Goal: Task Accomplishment & Management: Manage account settings

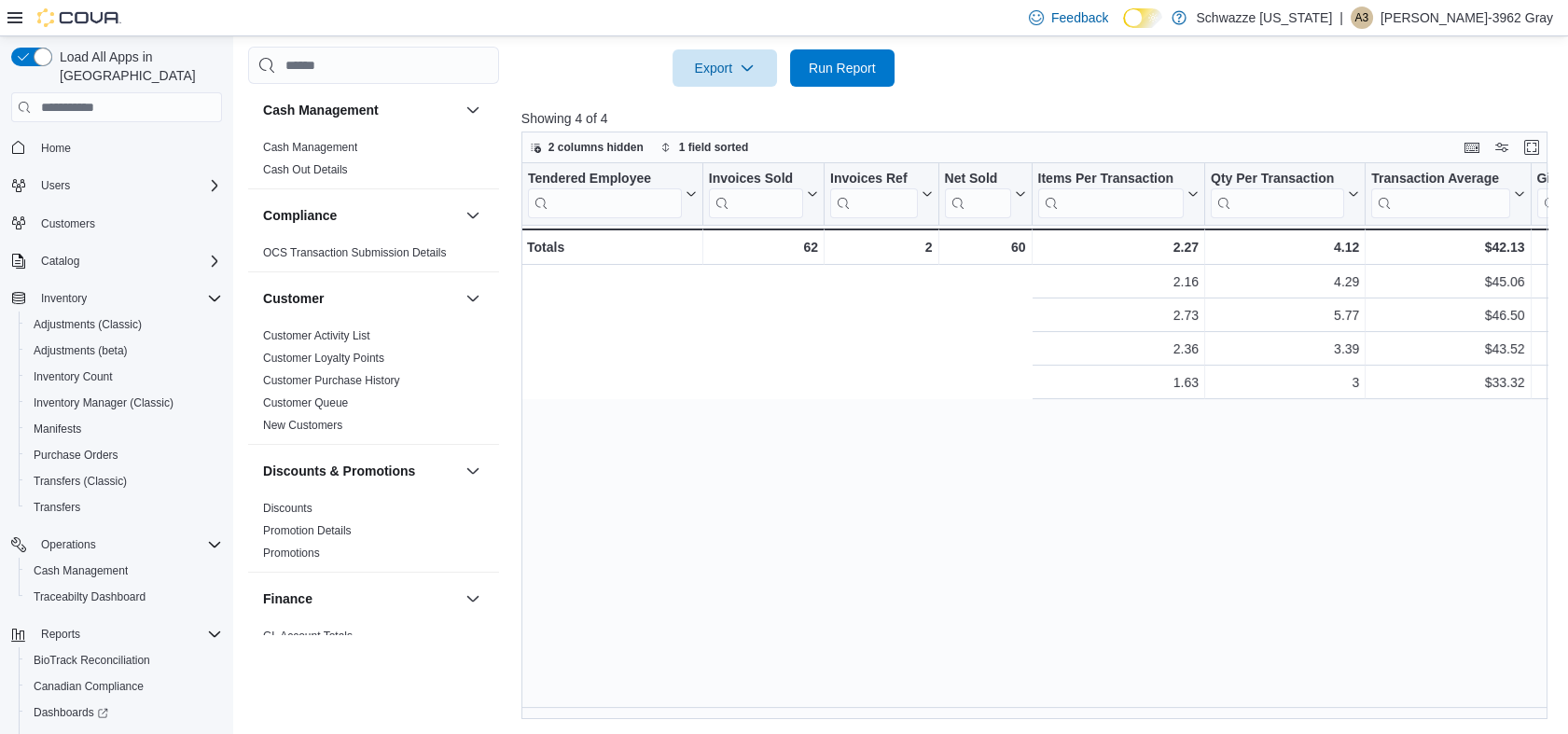
scroll to position [0, 695]
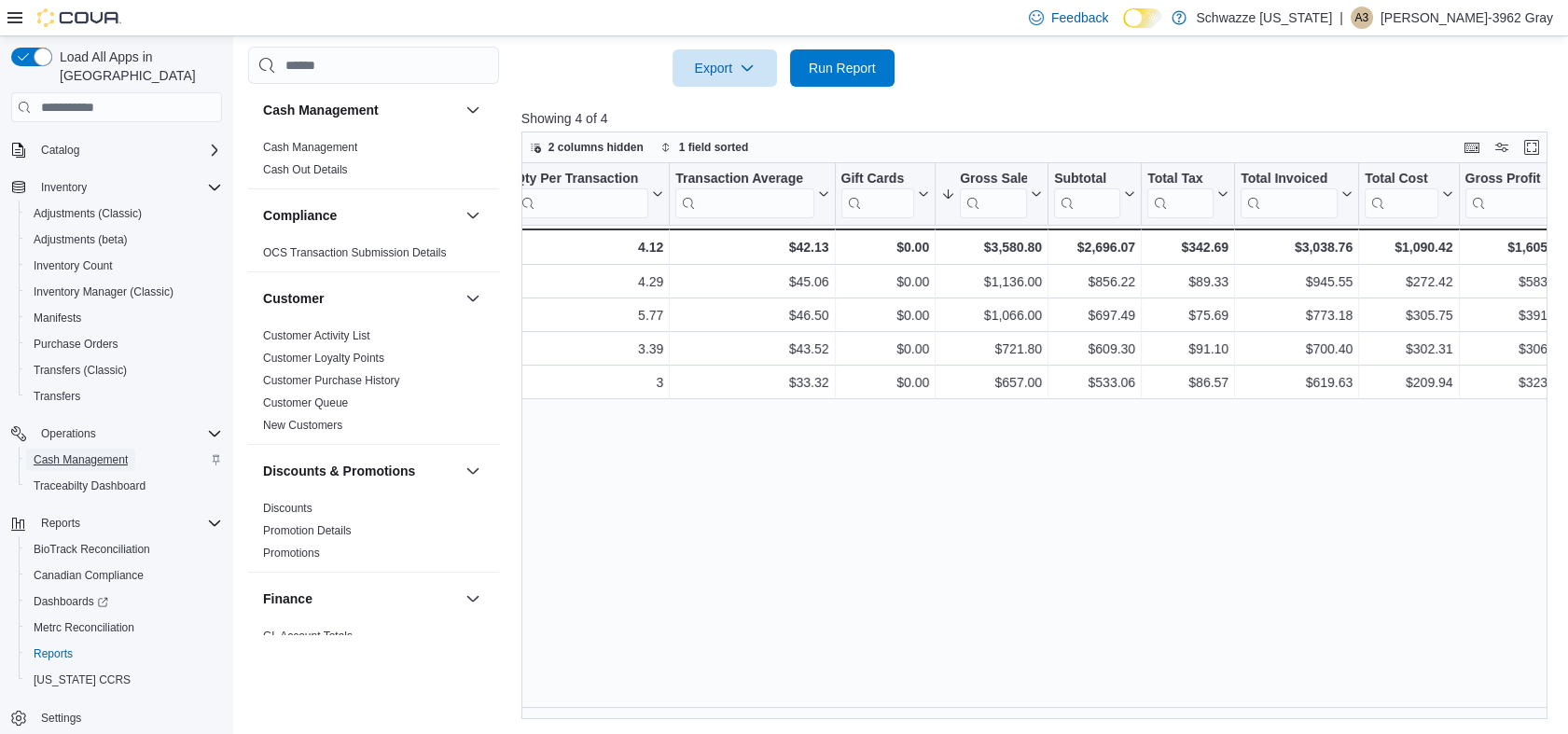
click at [117, 452] on span "Cash Management" at bounding box center [81, 459] width 94 height 15
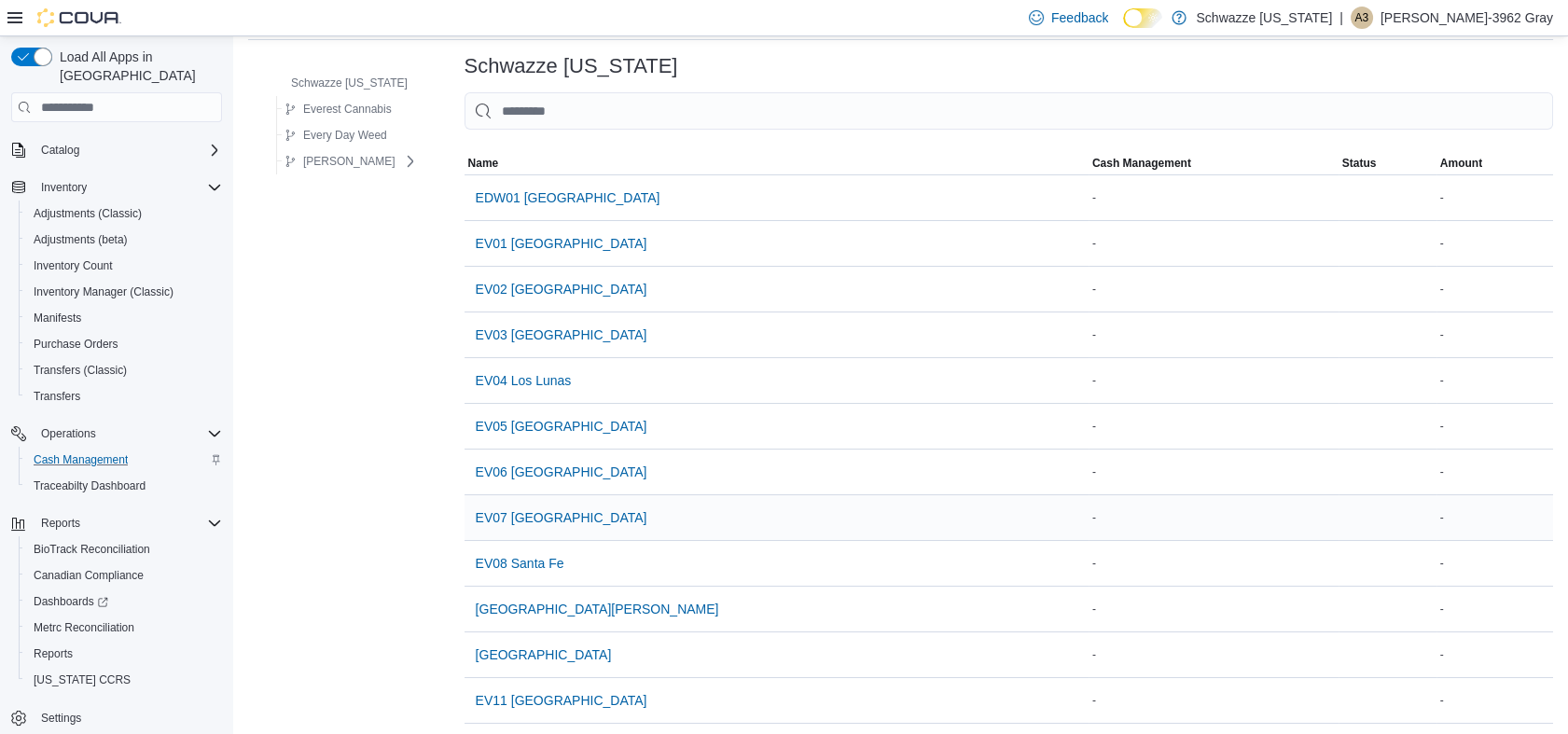
scroll to position [104, 0]
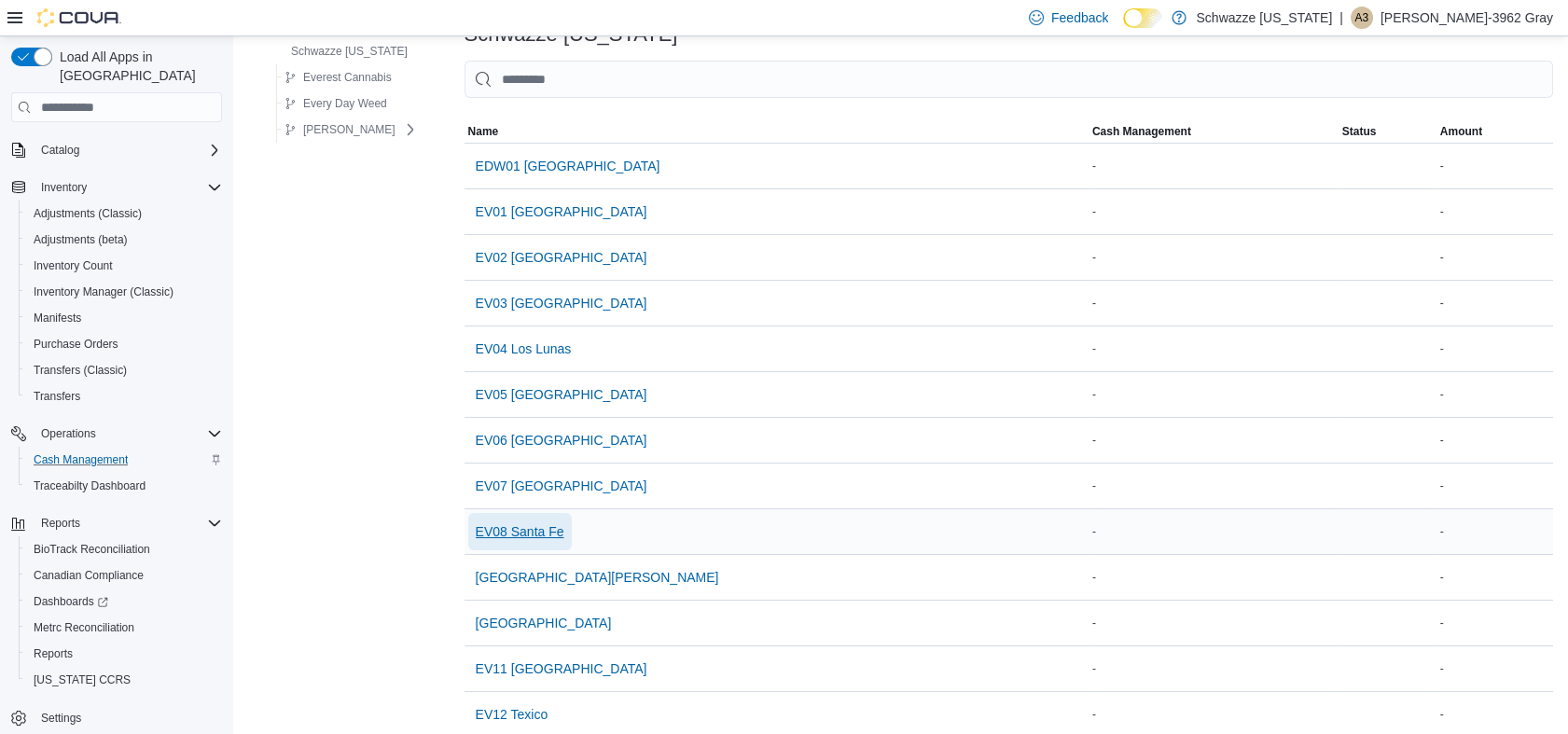
click at [521, 528] on span "EV08 Santa Fe" at bounding box center [520, 532] width 89 height 19
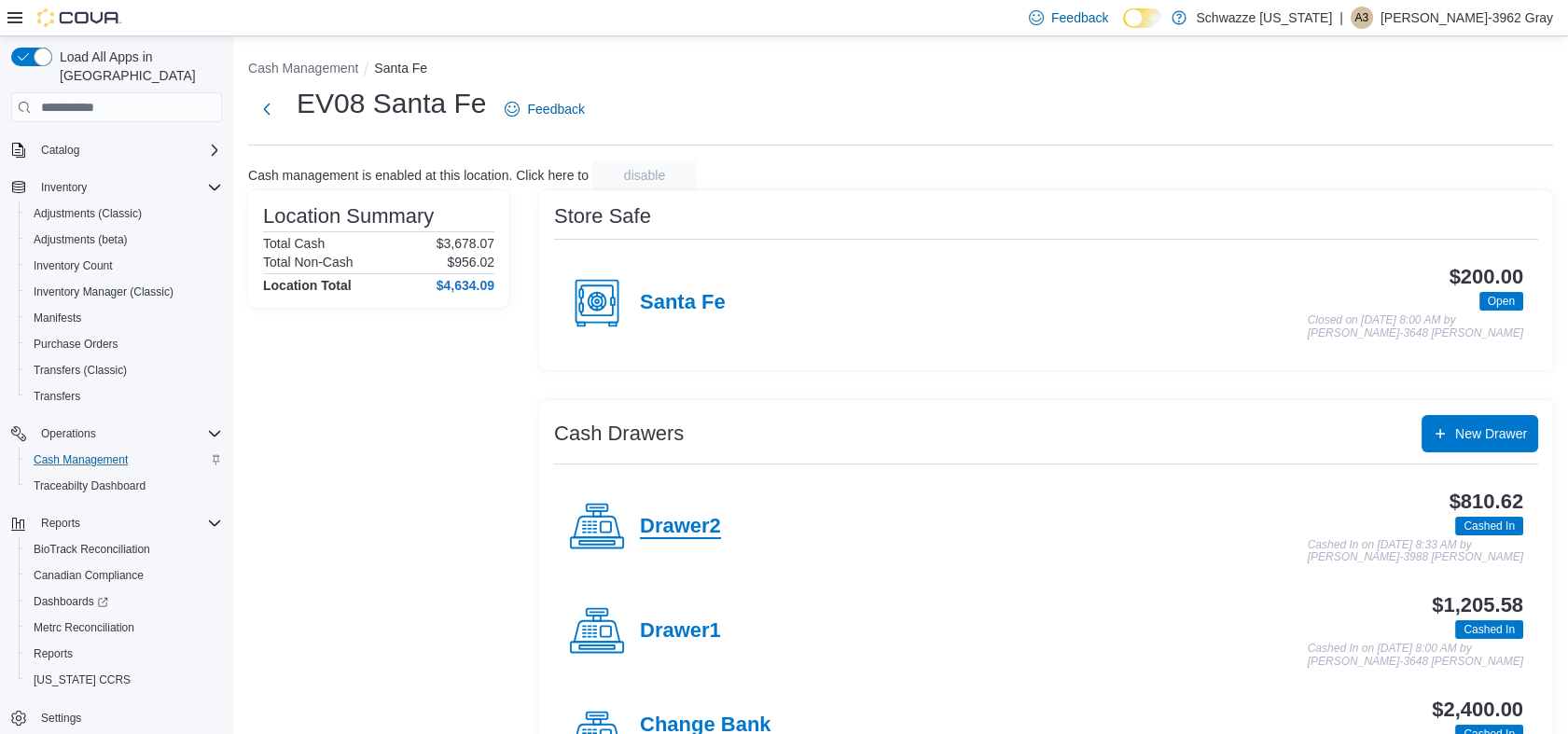
click at [651, 522] on h4 "Drawer2" at bounding box center [680, 527] width 81 height 25
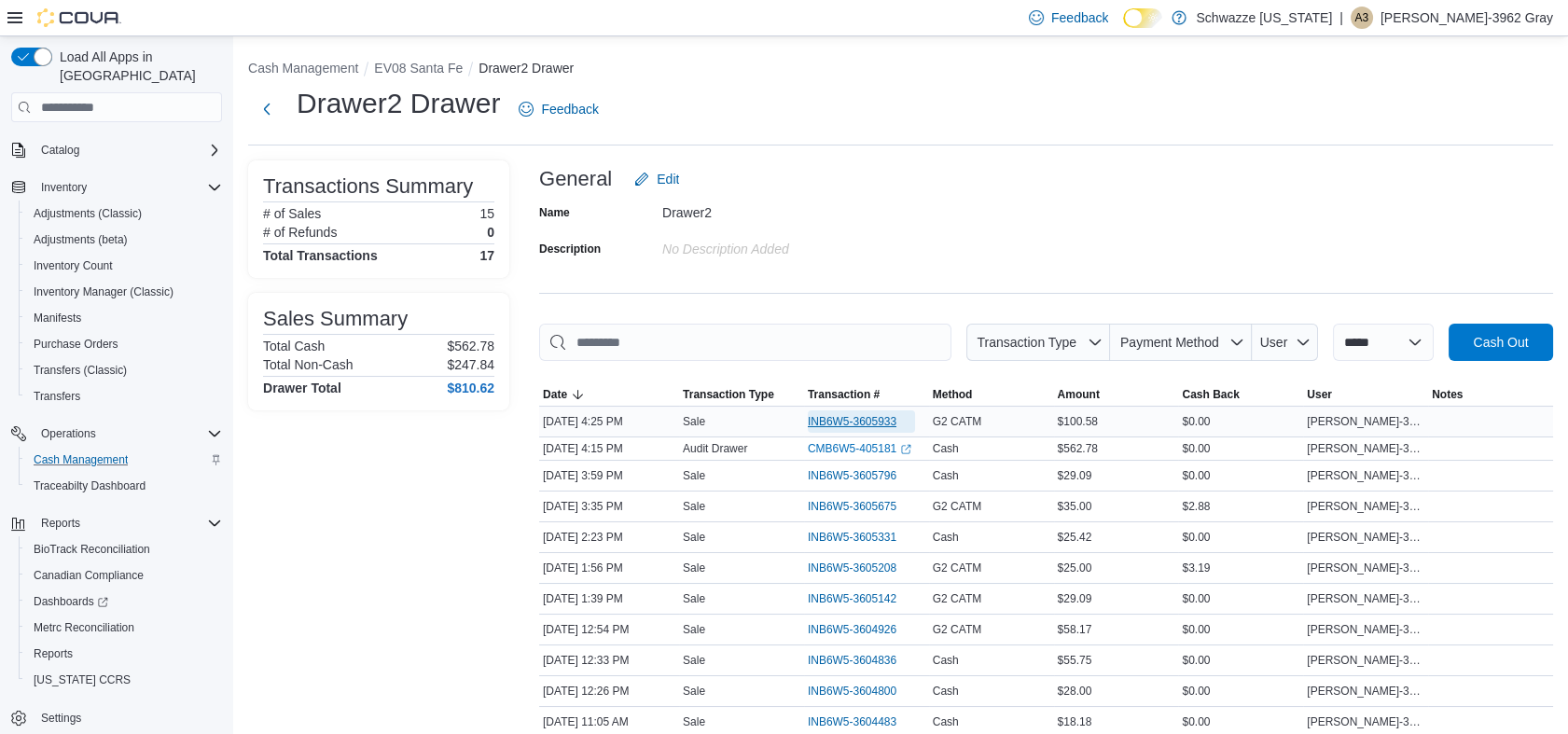
click at [859, 421] on span "INB6W5-3605933" at bounding box center [852, 422] width 89 height 15
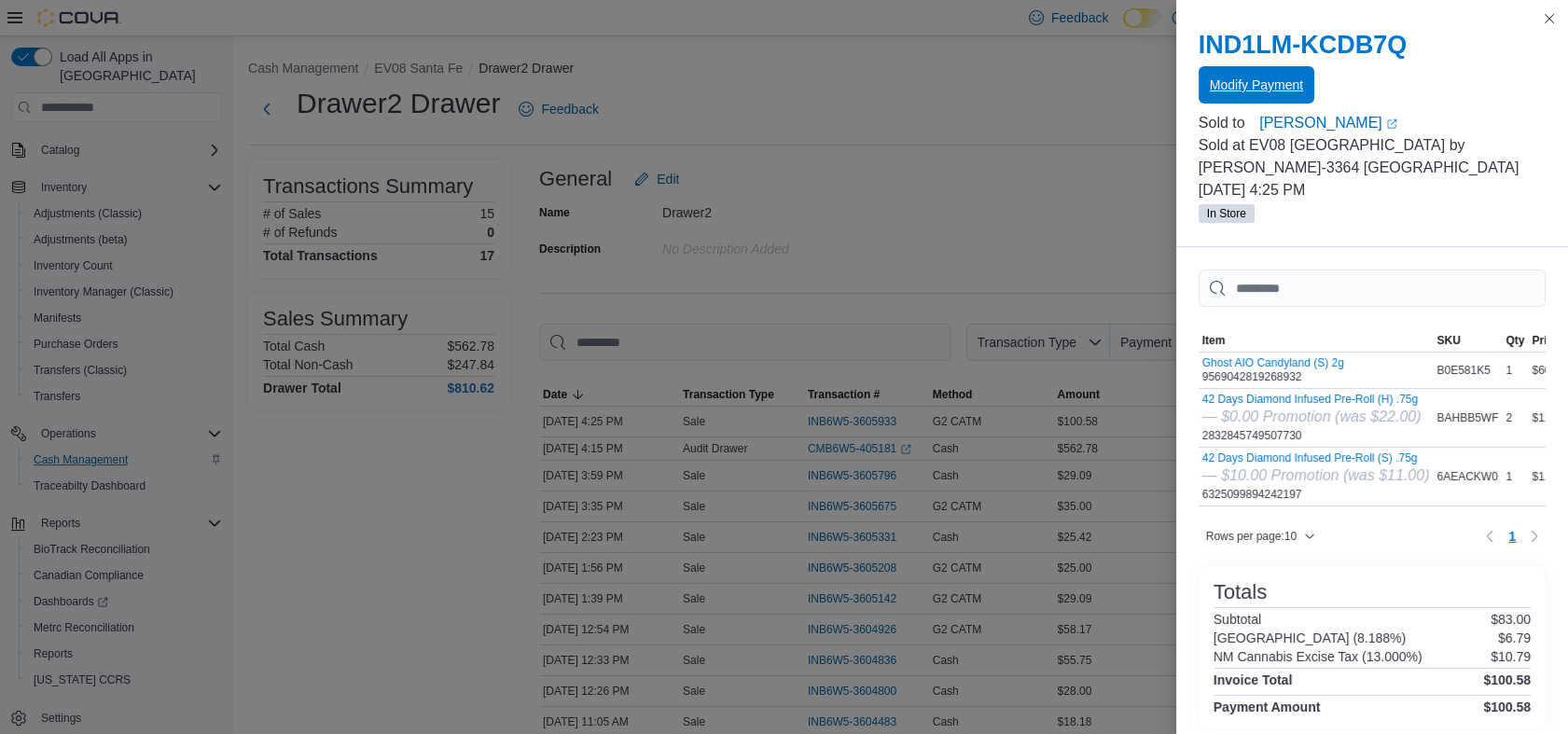
click at [1249, 81] on span "Modify Payment" at bounding box center [1256, 85] width 93 height 19
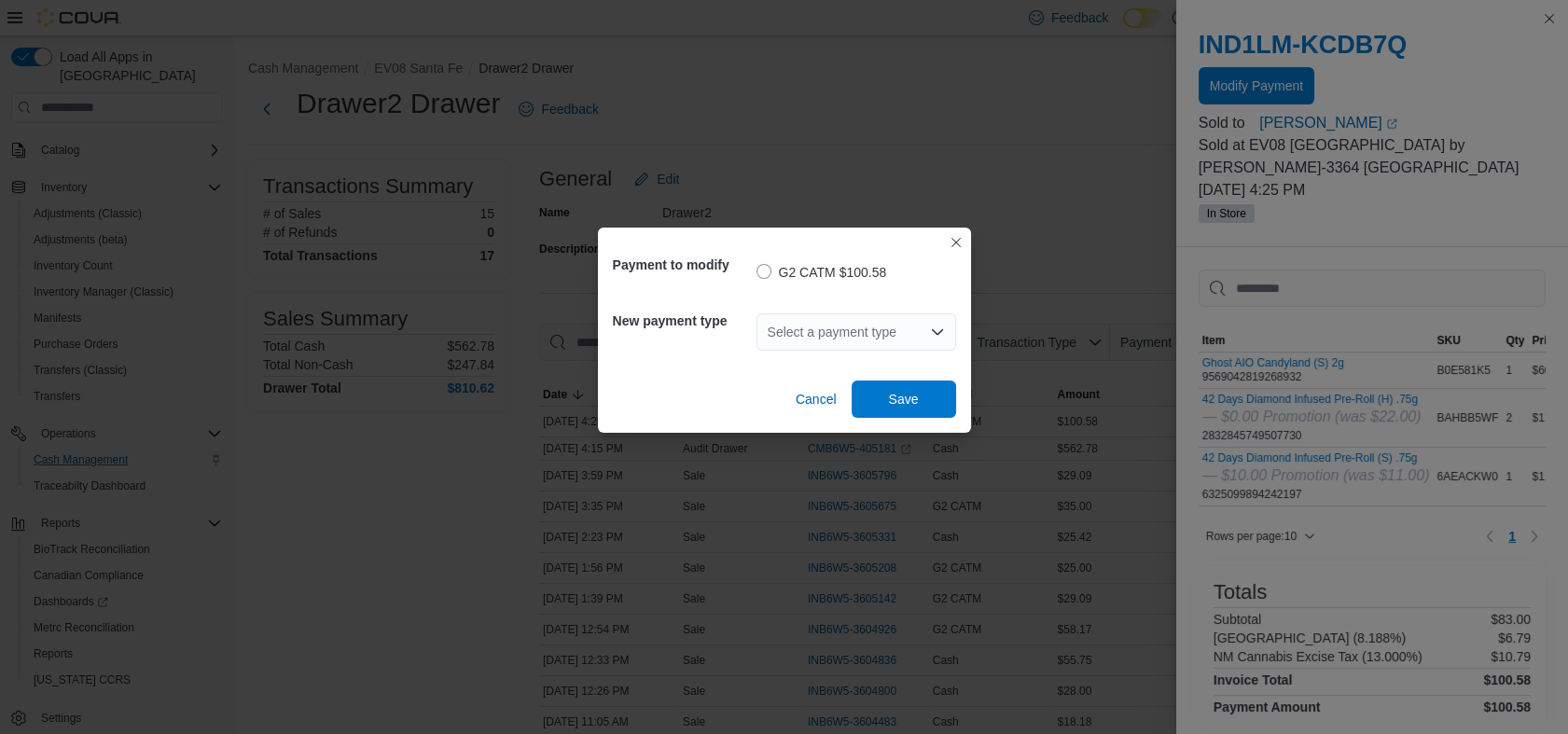
click at [941, 329] on icon "Open list of options" at bounding box center [937, 332] width 11 height 6
click at [888, 373] on span "Cash" at bounding box center [866, 364] width 155 height 19
click at [915, 399] on span "Save" at bounding box center [904, 398] width 30 height 19
